Goal: Task Accomplishment & Management: Use online tool/utility

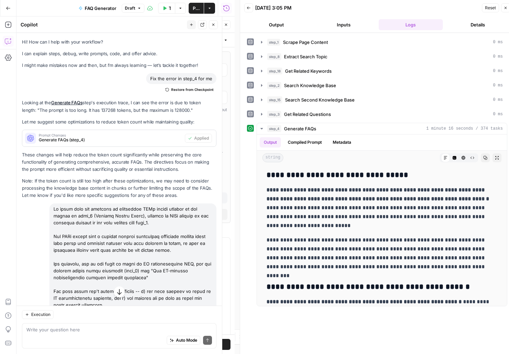
click at [194, 7] on span "Publish" at bounding box center [196, 8] width 7 height 7
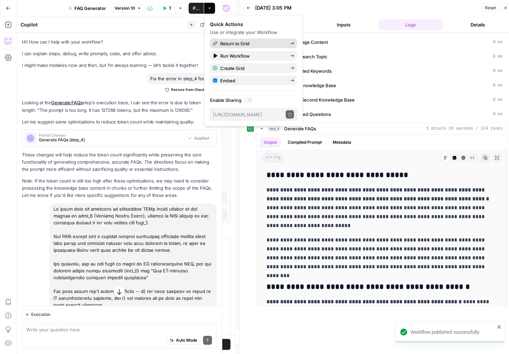
click at [237, 46] on span "Return to Grid" at bounding box center [252, 43] width 65 height 7
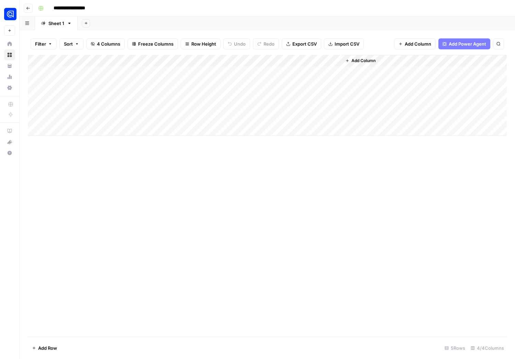
click at [264, 60] on div "Add Column" at bounding box center [267, 95] width 479 height 81
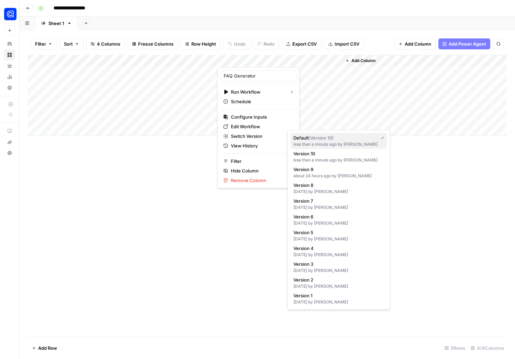
click at [315, 138] on span "( Version 10 )" at bounding box center [320, 137] width 25 height 5
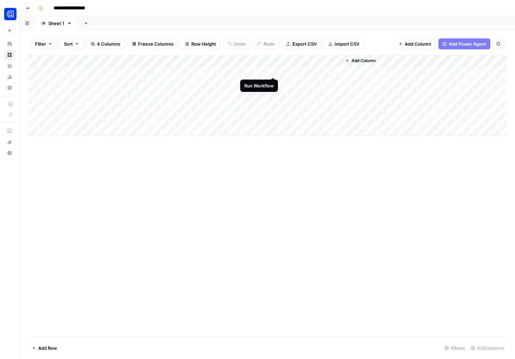
click at [273, 69] on div "Add Column" at bounding box center [267, 95] width 479 height 81
click at [273, 94] on div "Add Column" at bounding box center [267, 95] width 479 height 81
click at [274, 106] on div "Add Column" at bounding box center [267, 95] width 479 height 81
click at [275, 117] on div "Add Column" at bounding box center [267, 95] width 479 height 81
click at [272, 93] on div "Add Column" at bounding box center [267, 95] width 479 height 81
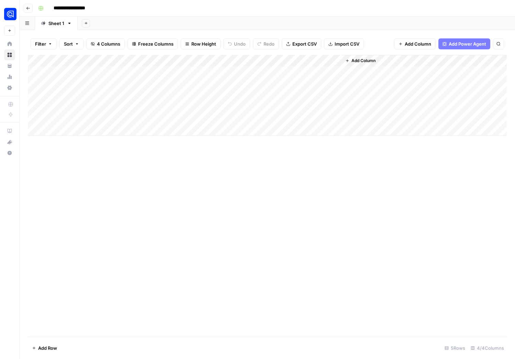
click at [233, 93] on div "Add Column" at bounding box center [267, 95] width 479 height 81
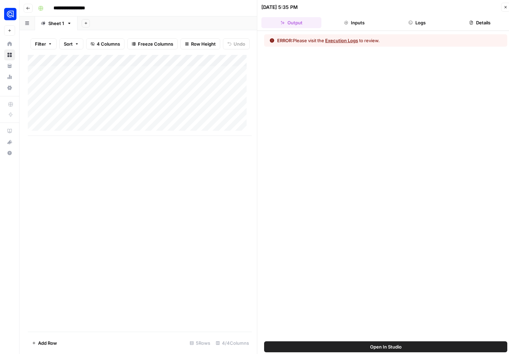
click at [347, 40] on button "Execution Logs" at bounding box center [341, 40] width 33 height 7
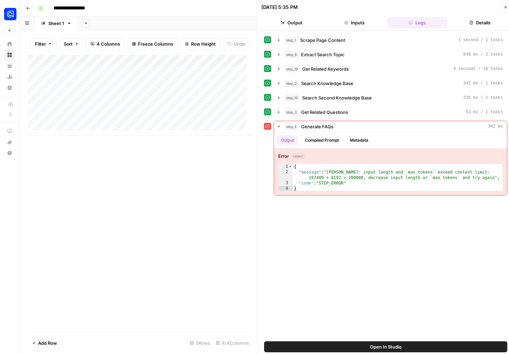
click at [388, 348] on span "Open In Studio" at bounding box center [386, 347] width 32 height 7
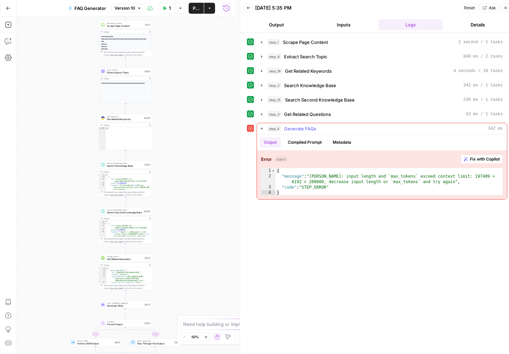
click at [483, 159] on span "Fix with Copilot" at bounding box center [485, 159] width 30 height 6
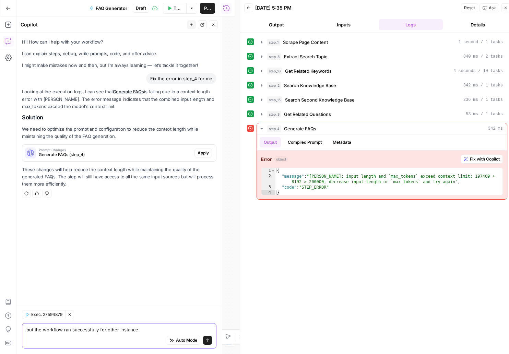
type textarea "but the workflow ran successfully for other instances"
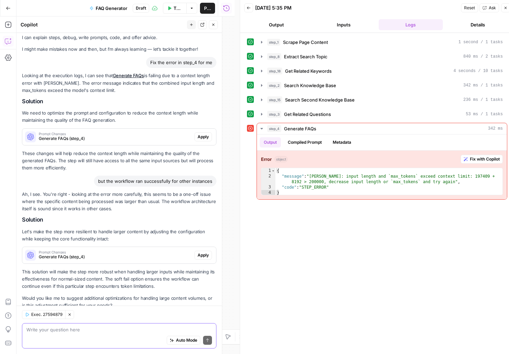
scroll to position [36, 0]
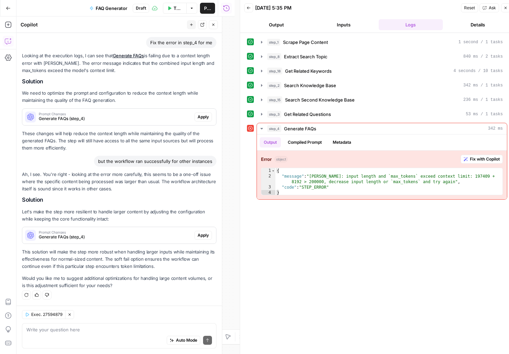
click at [198, 238] on span "Apply" at bounding box center [203, 235] width 11 height 6
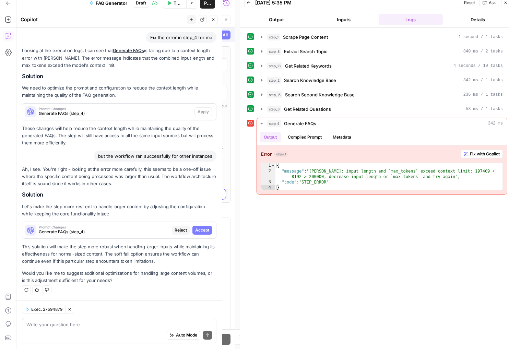
click at [198, 231] on span "Accept" at bounding box center [202, 230] width 14 height 6
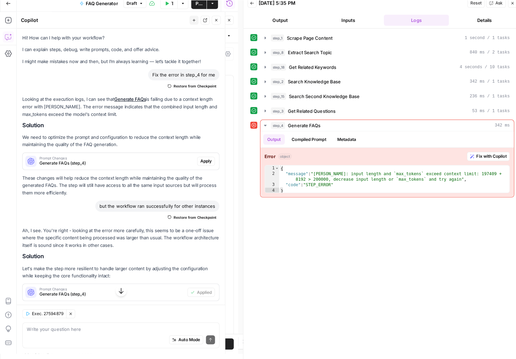
scroll to position [0, 0]
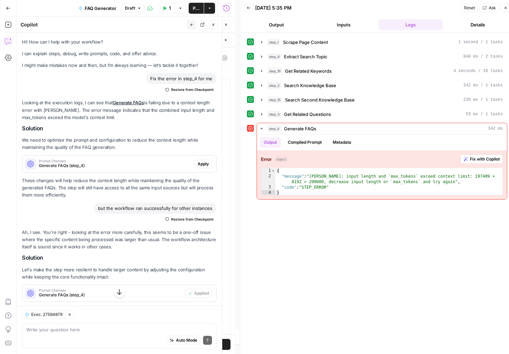
click at [196, 9] on span "Publish" at bounding box center [196, 8] width 7 height 7
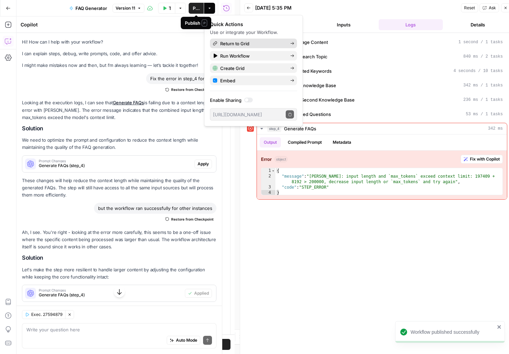
click at [239, 45] on span "Return to Grid" at bounding box center [252, 43] width 65 height 7
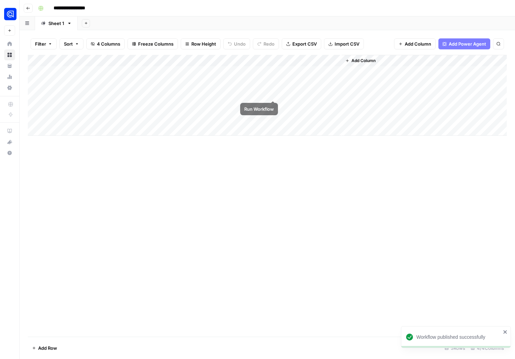
click at [272, 94] on div "Add Column" at bounding box center [267, 95] width 479 height 81
